Goal: Task Accomplishment & Management: Use online tool/utility

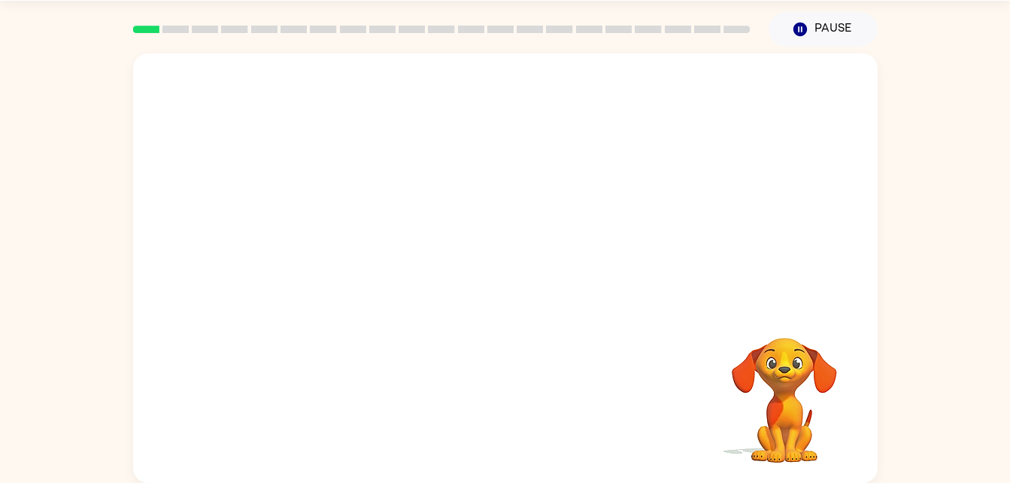
scroll to position [39, 0]
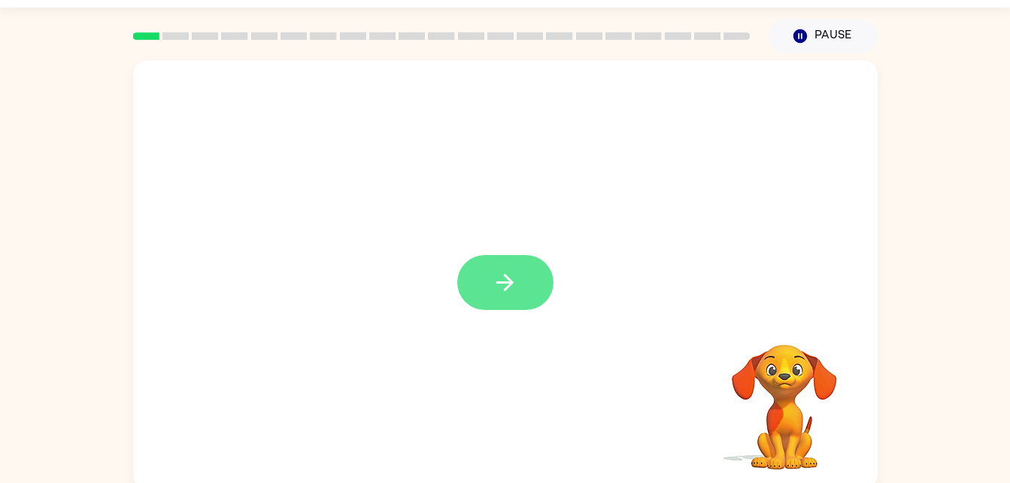
click at [499, 296] on button "button" at bounding box center [505, 282] width 96 height 55
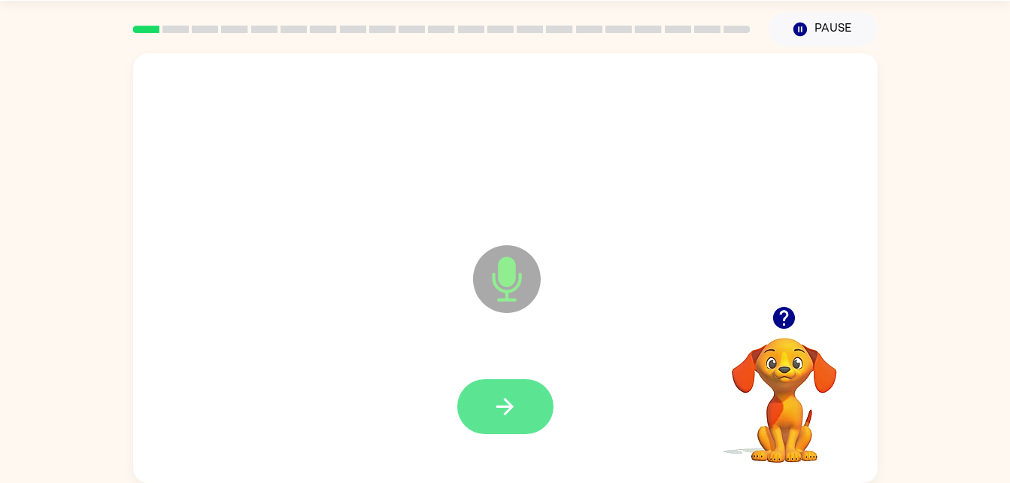
click at [499, 403] on icon "button" at bounding box center [505, 406] width 26 height 26
click at [509, 405] on icon "button" at bounding box center [504, 406] width 17 height 17
click at [508, 414] on icon "button" at bounding box center [505, 406] width 26 height 26
click at [483, 350] on icon "Microphone The Microphone is here when it is your turn to talk" at bounding box center [582, 297] width 226 height 113
click at [499, 411] on icon "button" at bounding box center [505, 406] width 26 height 26
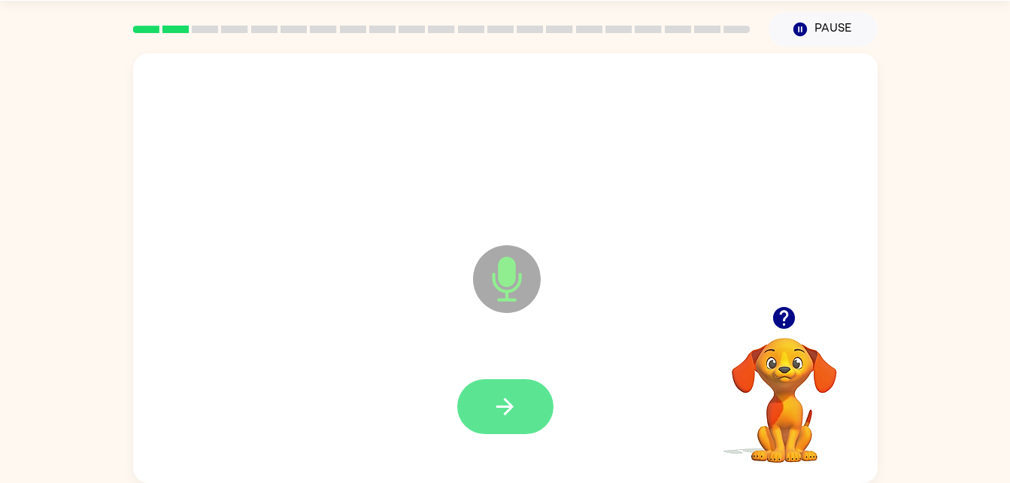
click at [485, 417] on button "button" at bounding box center [505, 406] width 96 height 55
click at [526, 417] on button "button" at bounding box center [505, 406] width 96 height 55
click at [507, 395] on icon "button" at bounding box center [505, 406] width 26 height 26
click at [486, 398] on button "button" at bounding box center [505, 406] width 96 height 55
click at [526, 417] on button "button" at bounding box center [505, 406] width 96 height 55
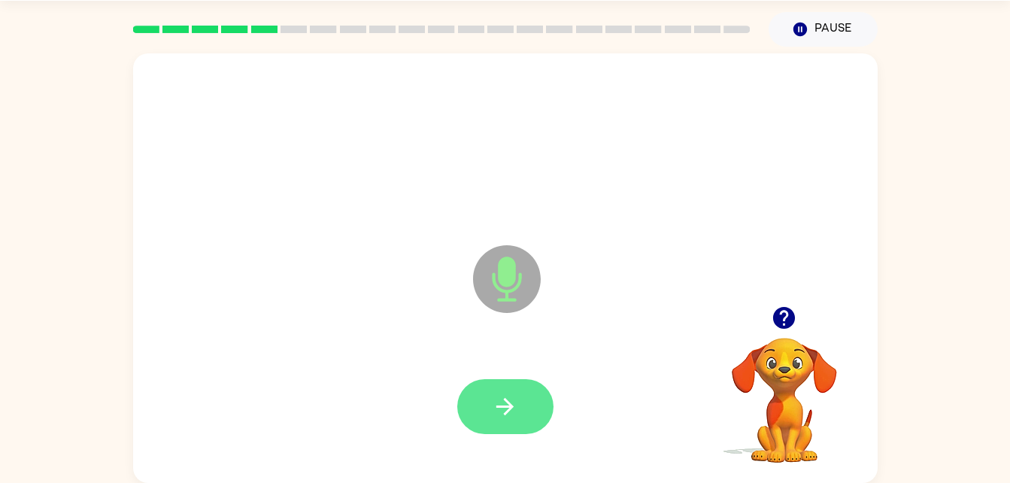
click at [499, 392] on button "button" at bounding box center [505, 406] width 96 height 55
click at [499, 407] on icon "button" at bounding box center [504, 406] width 17 height 17
click at [532, 404] on button "button" at bounding box center [505, 406] width 96 height 55
click at [496, 408] on icon "button" at bounding box center [505, 406] width 26 height 26
click at [518, 386] on button "button" at bounding box center [505, 406] width 96 height 55
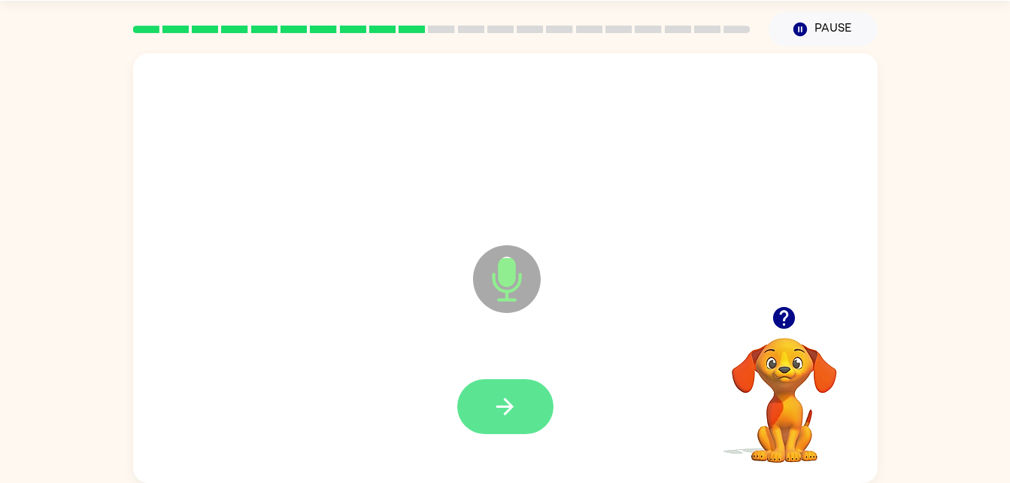
click at [502, 402] on icon "button" at bounding box center [505, 406] width 26 height 26
click at [499, 414] on icon "button" at bounding box center [505, 406] width 26 height 26
click at [492, 392] on button "button" at bounding box center [505, 406] width 96 height 55
click at [308, 271] on div "Microphone The Microphone is here when it is your turn to talk" at bounding box center [505, 267] width 744 height 429
click at [522, 406] on button "button" at bounding box center [505, 406] width 96 height 55
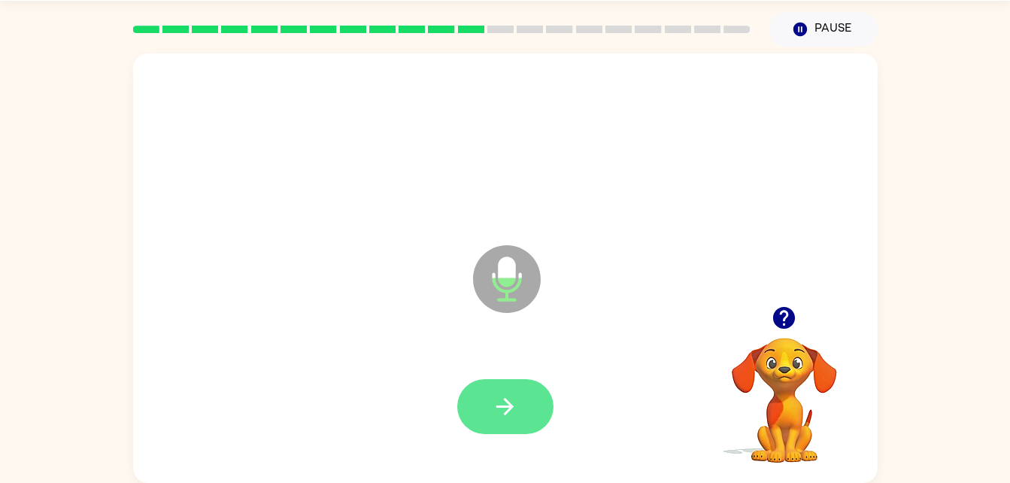
click at [490, 414] on button "button" at bounding box center [505, 406] width 96 height 55
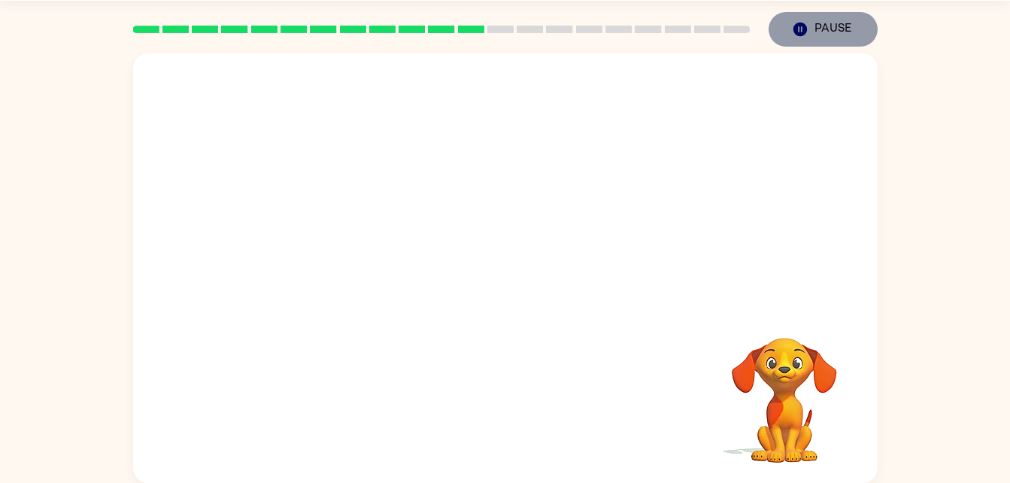
click at [807, 28] on icon "Pause" at bounding box center [800, 29] width 17 height 17
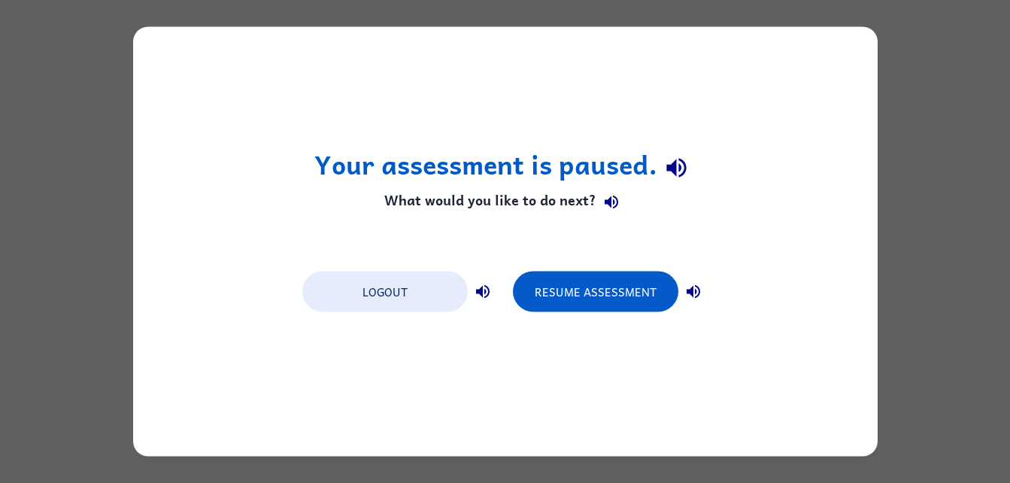
scroll to position [0, 0]
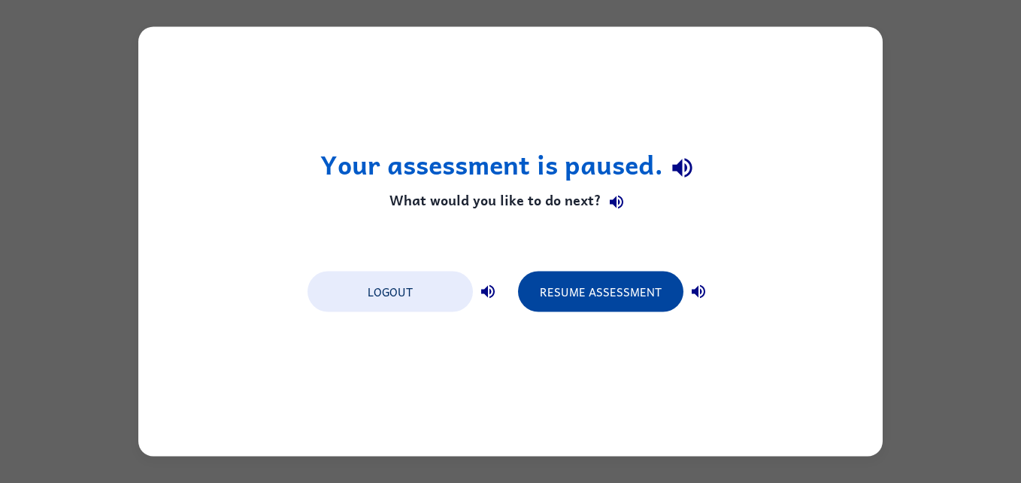
click at [580, 295] on button "Resume Assessment" at bounding box center [600, 291] width 165 height 41
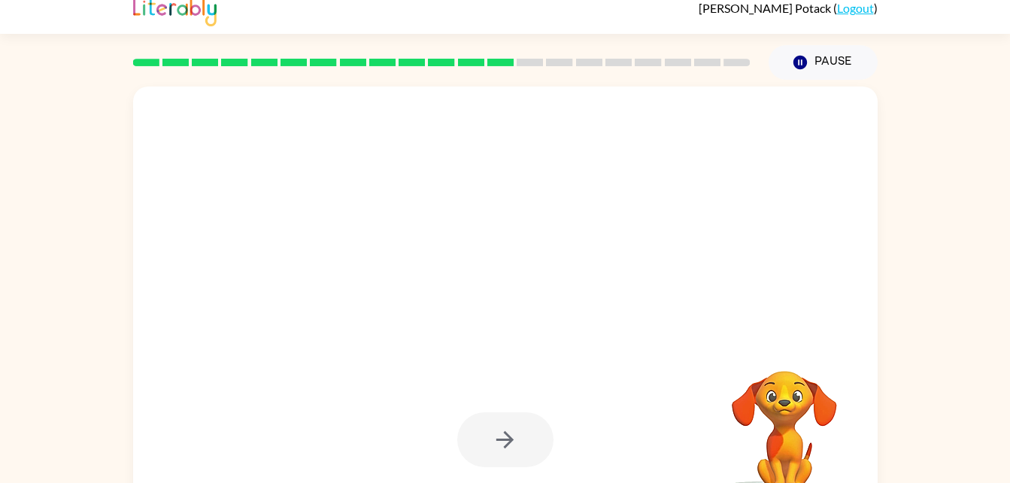
scroll to position [46, 0]
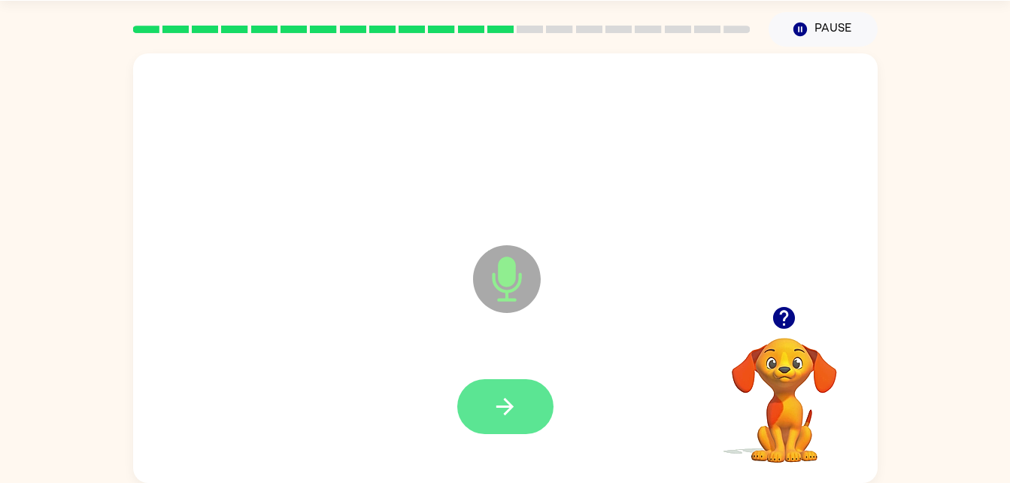
click at [514, 398] on icon "button" at bounding box center [505, 406] width 26 height 26
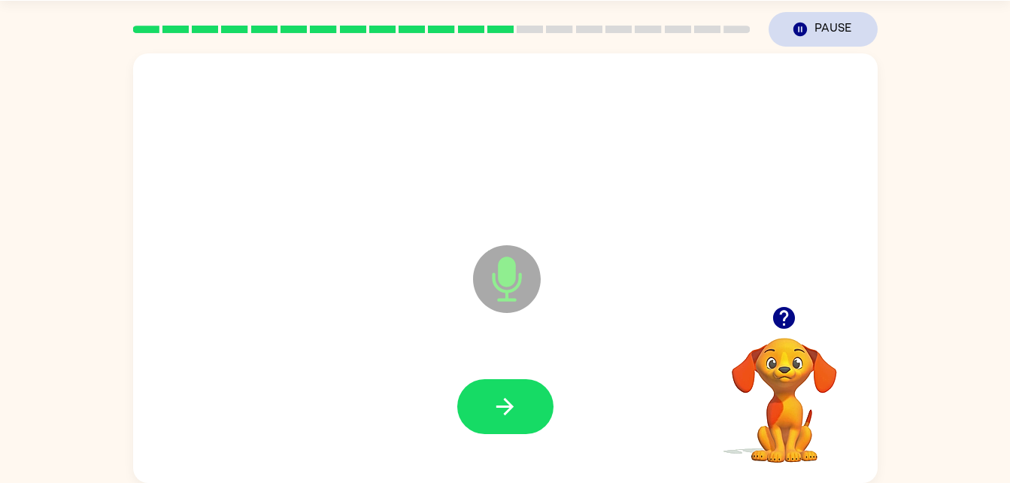
click at [816, 32] on button "Pause Pause" at bounding box center [822, 29] width 109 height 35
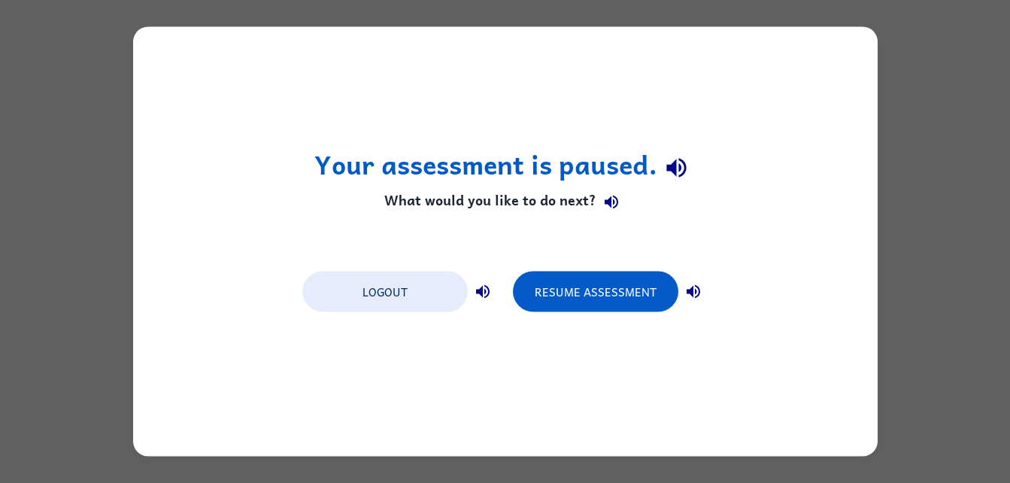
scroll to position [0, 0]
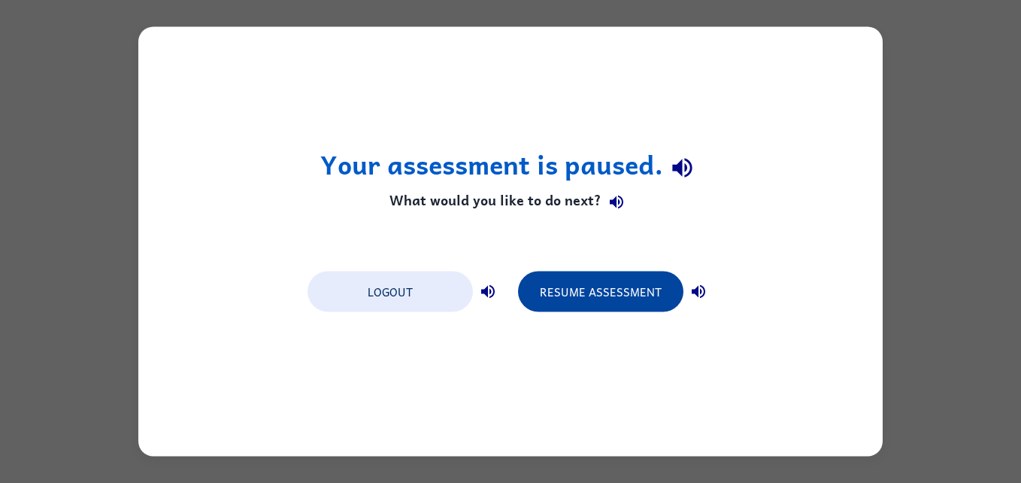
click at [593, 302] on button "Resume Assessment" at bounding box center [600, 291] width 165 height 41
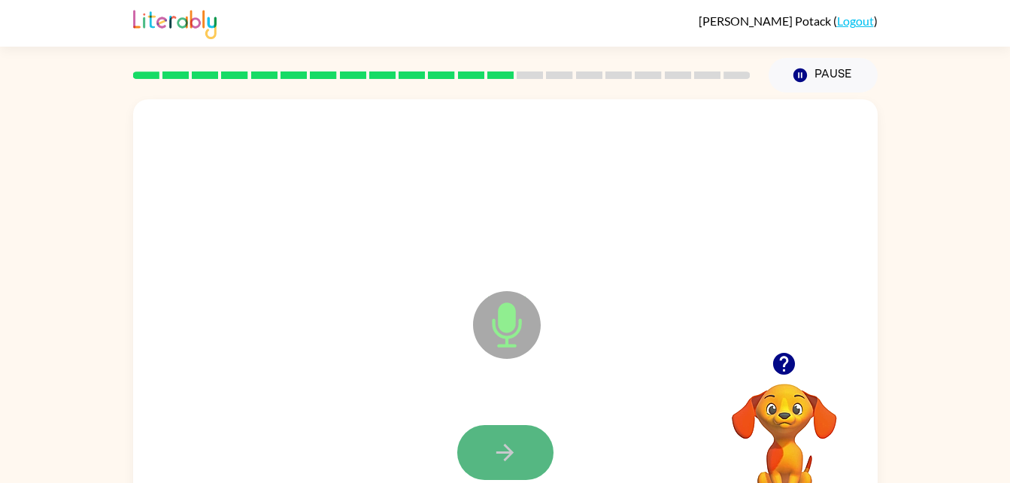
click at [511, 450] on icon "button" at bounding box center [504, 452] width 17 height 17
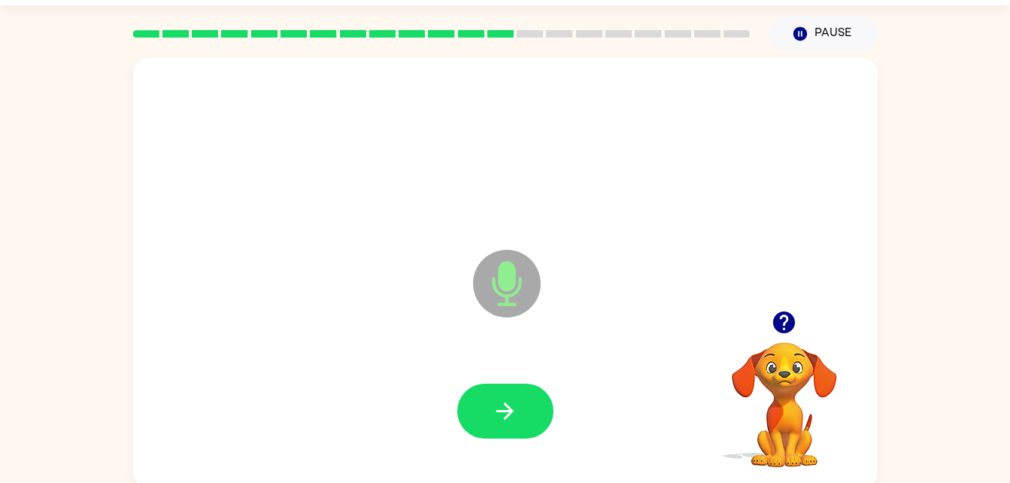
scroll to position [46, 0]
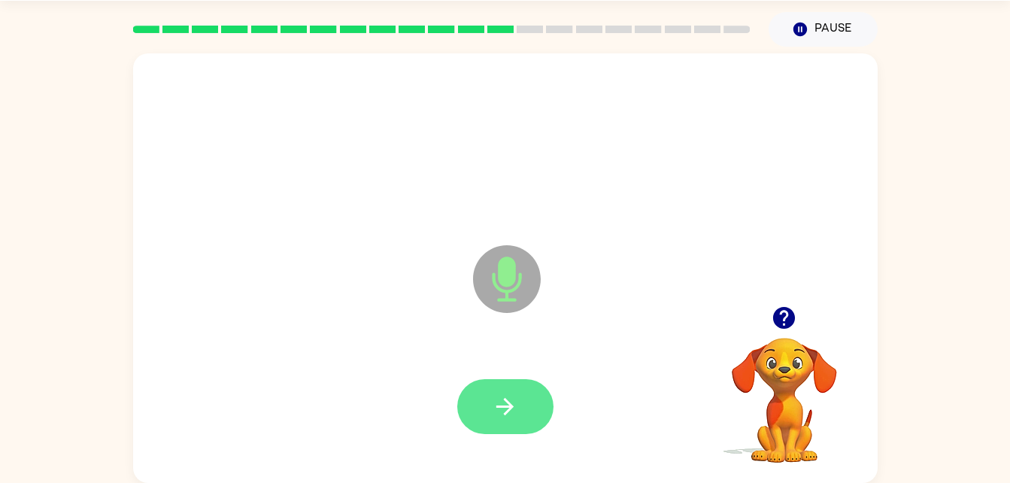
click at [514, 402] on icon "button" at bounding box center [505, 406] width 26 height 26
click at [502, 408] on icon "button" at bounding box center [505, 406] width 26 height 26
click at [544, 389] on button "button" at bounding box center [505, 406] width 96 height 55
click at [536, 401] on button "button" at bounding box center [505, 406] width 96 height 55
click at [525, 411] on button "button" at bounding box center [505, 406] width 96 height 55
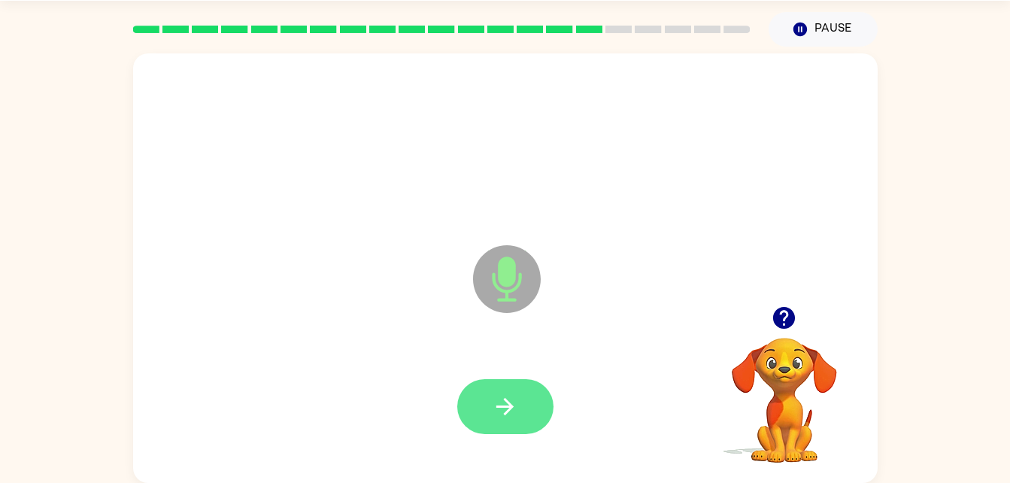
click at [496, 380] on button "button" at bounding box center [505, 406] width 96 height 55
click at [498, 402] on icon "button" at bounding box center [505, 406] width 26 height 26
click at [502, 402] on icon "button" at bounding box center [505, 406] width 26 height 26
click at [514, 417] on icon "button" at bounding box center [505, 406] width 26 height 26
click at [534, 405] on button "button" at bounding box center [505, 406] width 96 height 55
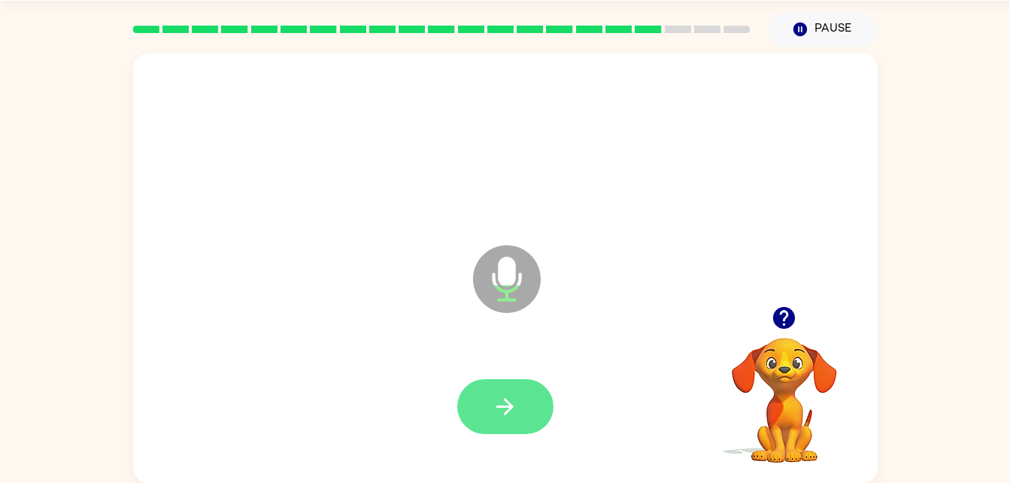
click at [535, 402] on button "button" at bounding box center [505, 406] width 96 height 55
click at [524, 405] on button "button" at bounding box center [505, 406] width 96 height 55
click at [496, 396] on icon "button" at bounding box center [505, 406] width 26 height 26
click at [514, 411] on icon "button" at bounding box center [505, 406] width 26 height 26
click at [538, 416] on button "button" at bounding box center [505, 406] width 96 height 55
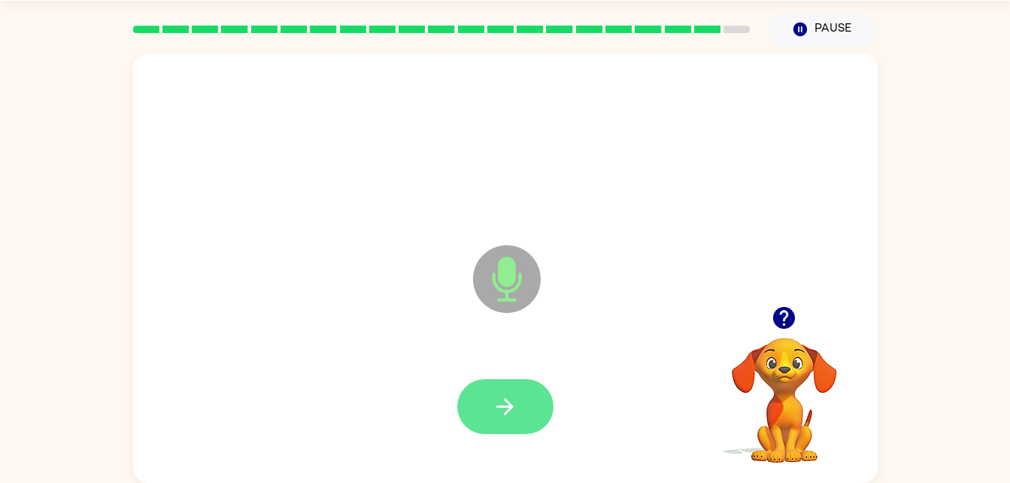
click at [504, 429] on button "button" at bounding box center [505, 406] width 96 height 55
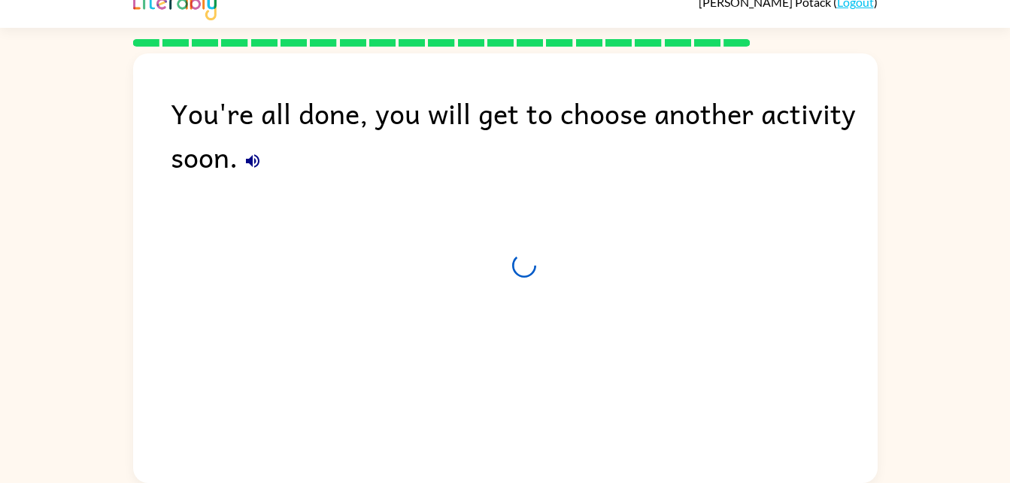
scroll to position [19, 0]
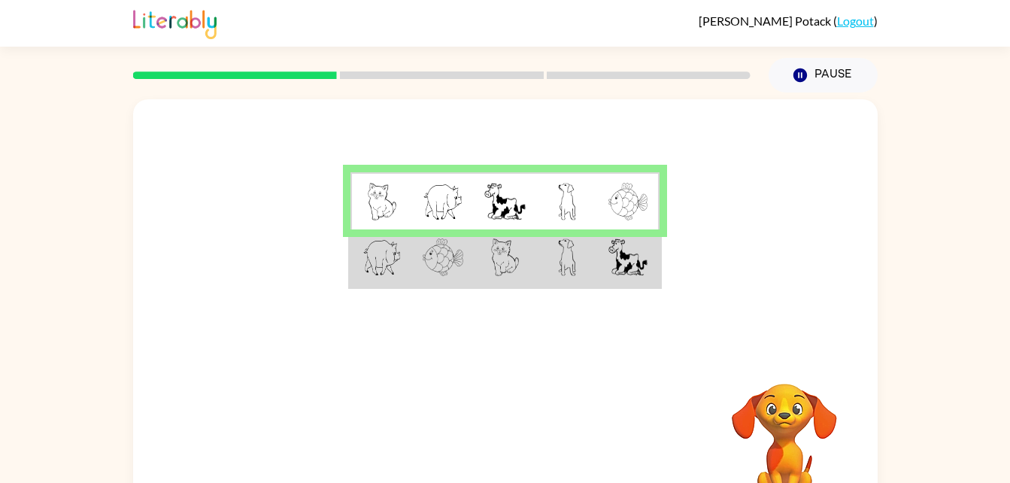
click at [564, 273] on img at bounding box center [567, 257] width 18 height 38
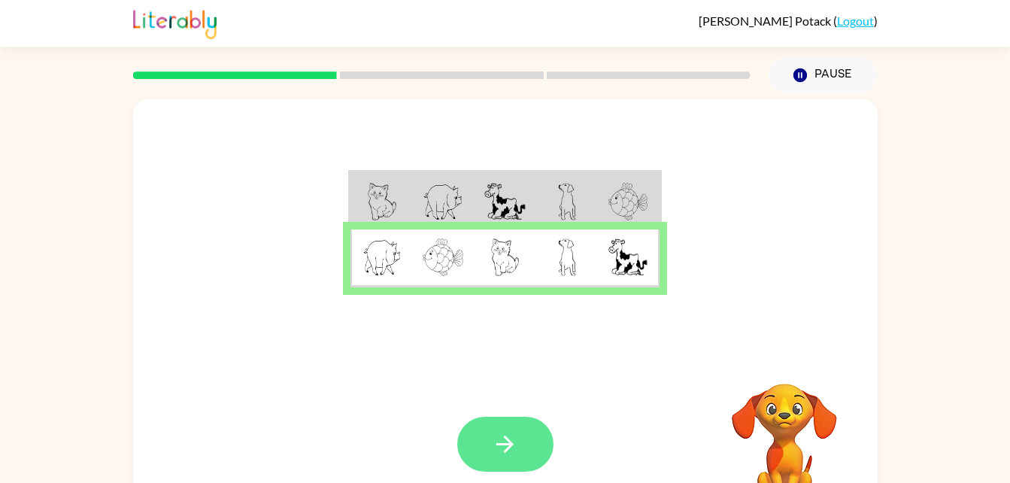
click at [488, 435] on button "button" at bounding box center [505, 444] width 96 height 55
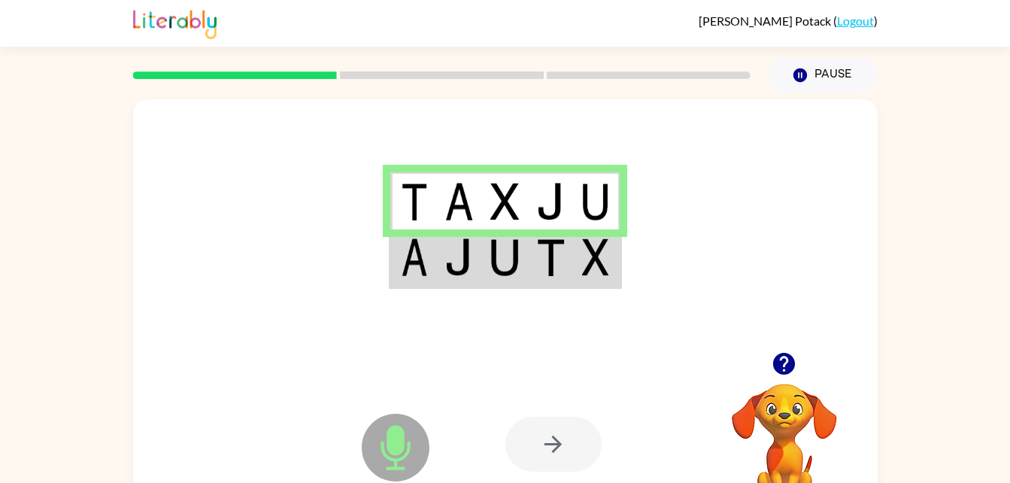
click at [492, 265] on img at bounding box center [504, 257] width 29 height 38
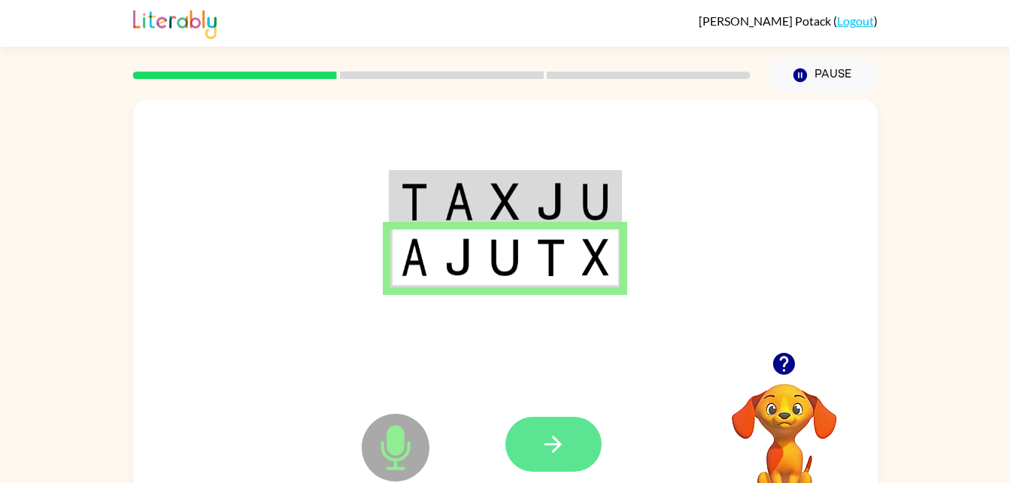
click at [580, 462] on button "button" at bounding box center [553, 444] width 96 height 55
